Goal: Navigation & Orientation: Find specific page/section

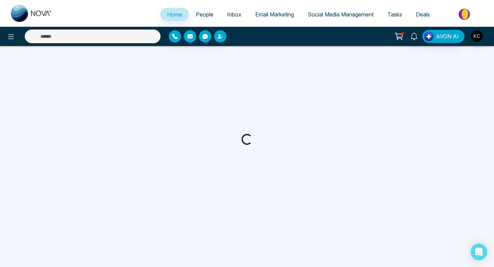
select select "*"
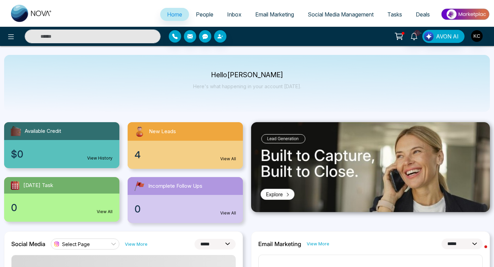
click at [224, 159] on link "View All" at bounding box center [228, 159] width 16 height 6
